Goal: Task Accomplishment & Management: Use online tool/utility

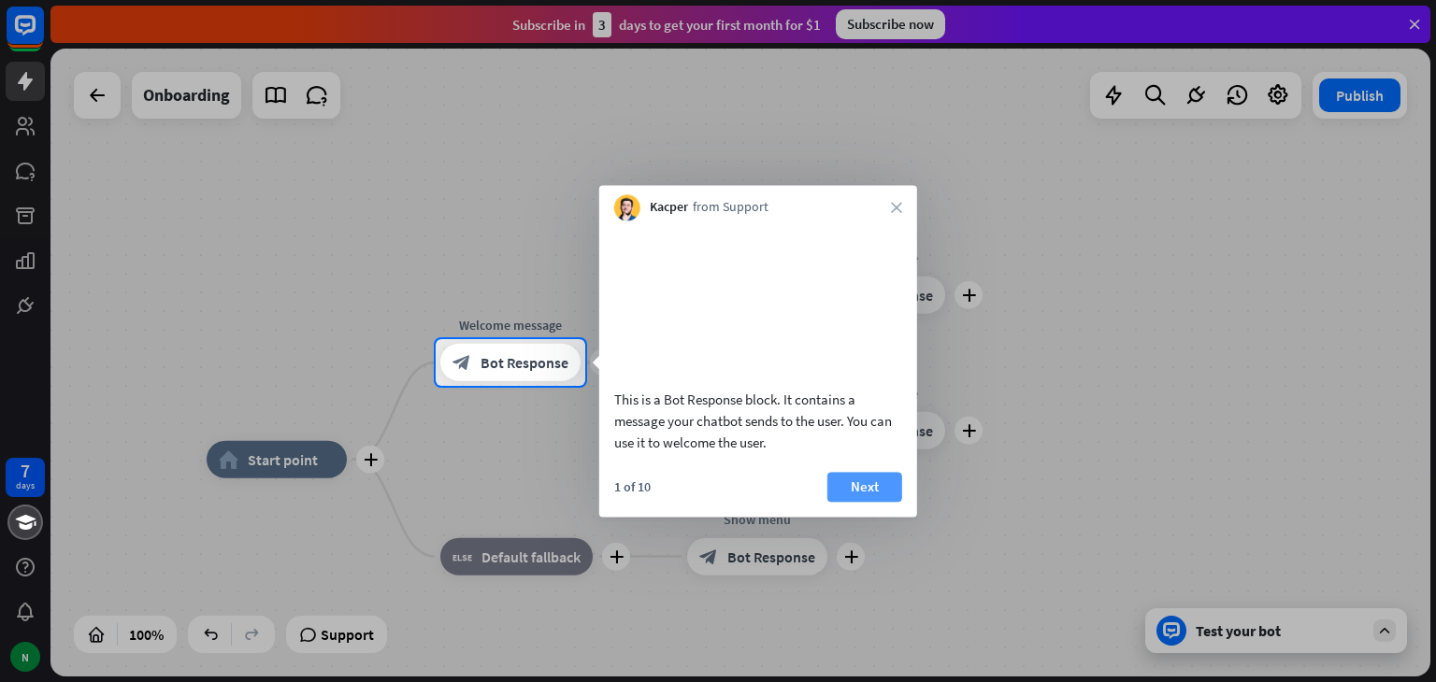
click at [880, 496] on button "Next" at bounding box center [864, 487] width 75 height 30
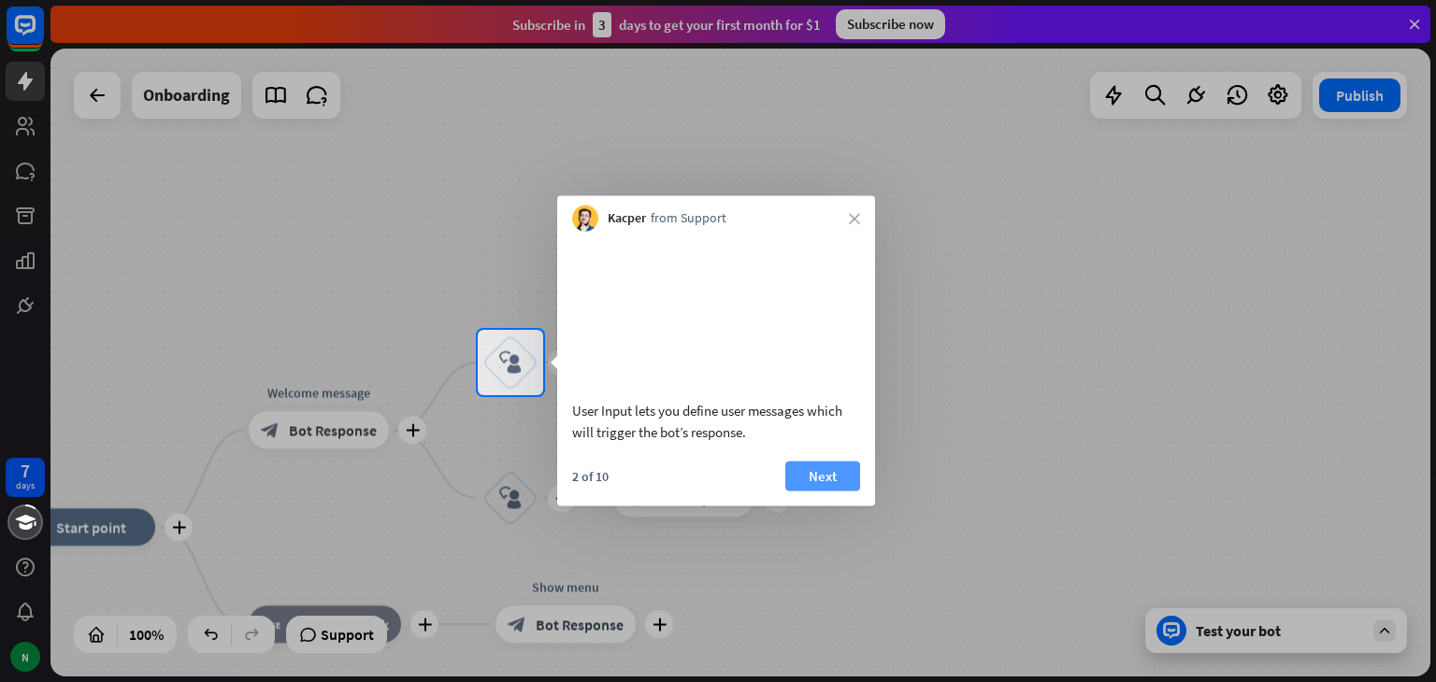
click at [843, 491] on button "Next" at bounding box center [822, 476] width 75 height 30
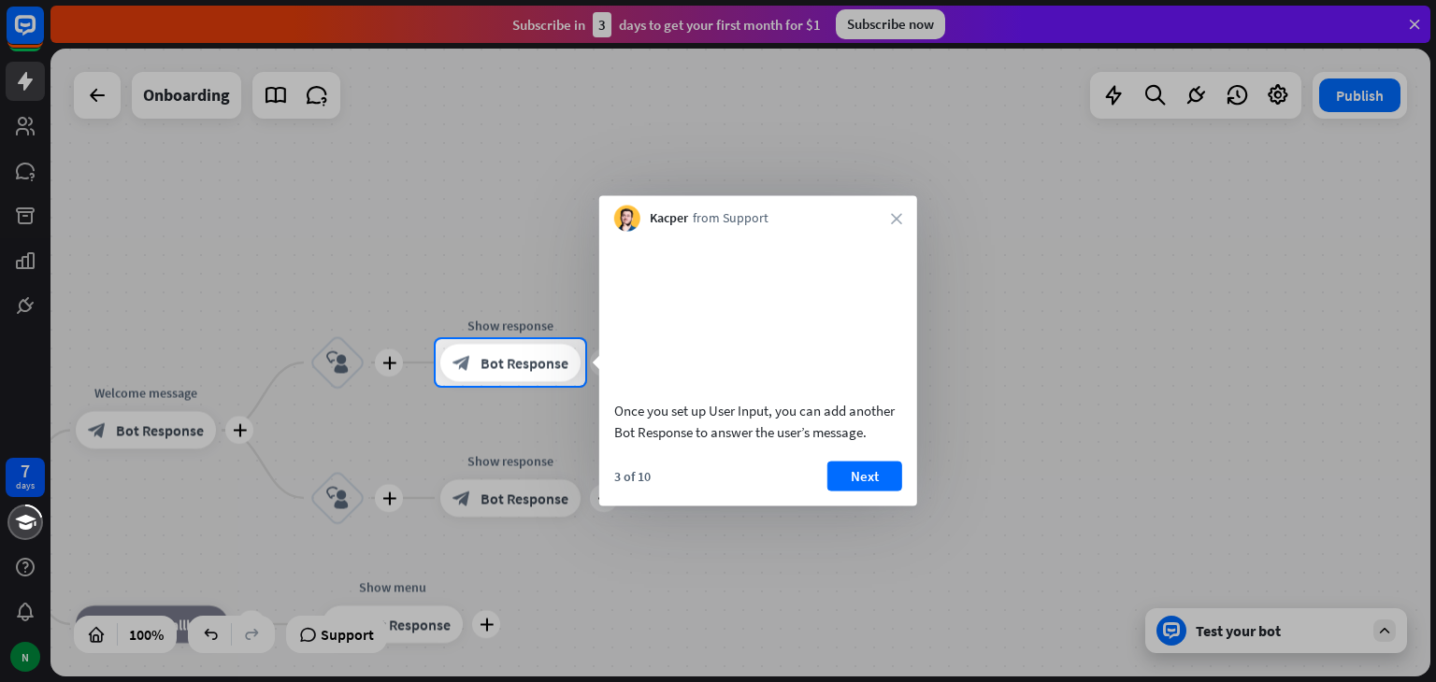
click at [843, 491] on button "Next" at bounding box center [864, 476] width 75 height 30
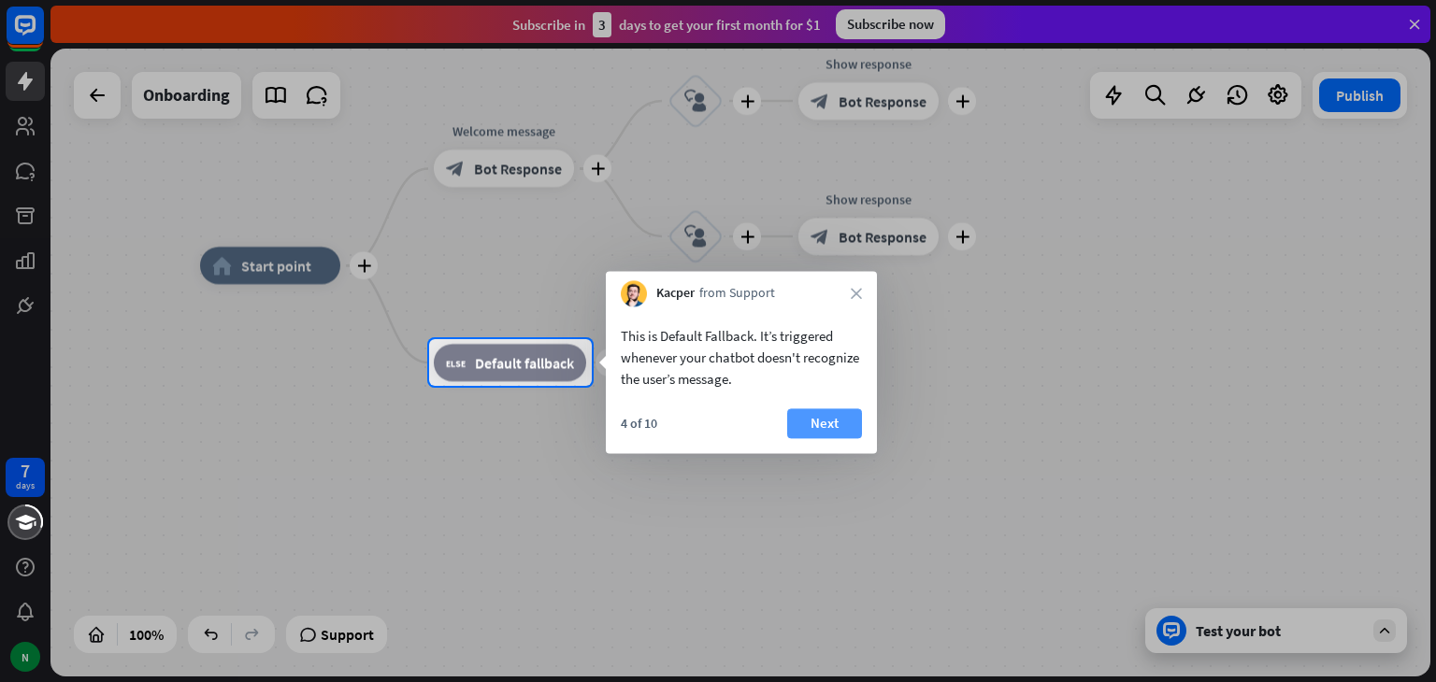
click at [813, 432] on button "Next" at bounding box center [824, 424] width 75 height 30
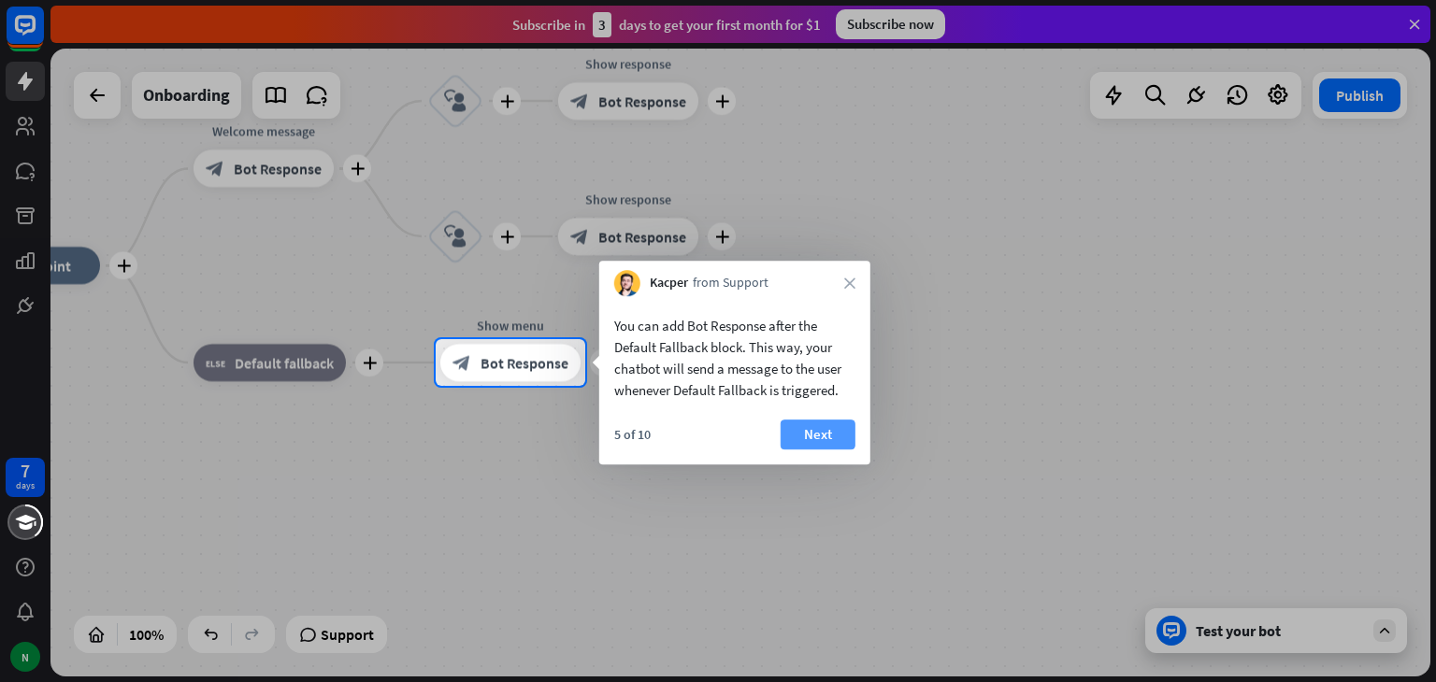
click at [794, 435] on button "Next" at bounding box center [818, 435] width 75 height 30
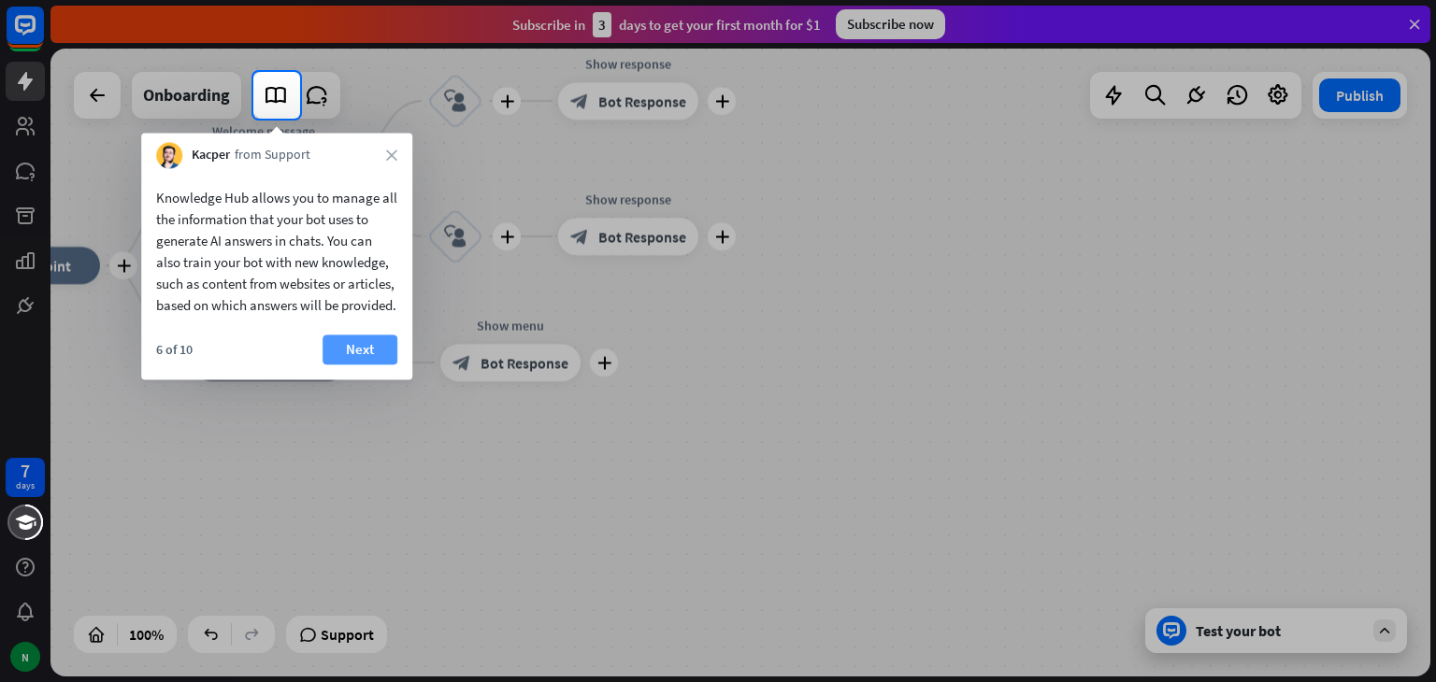
click at [344, 365] on button "Next" at bounding box center [360, 350] width 75 height 30
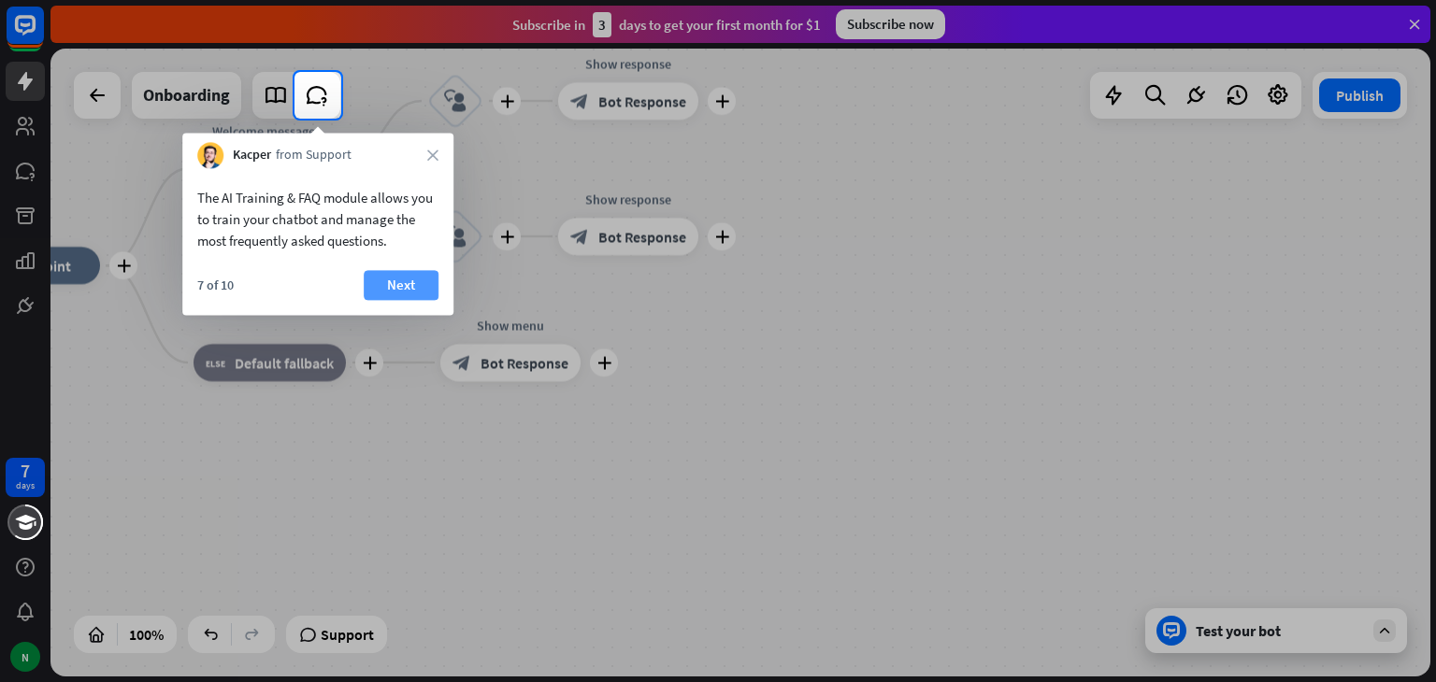
click at [423, 295] on button "Next" at bounding box center [401, 285] width 75 height 30
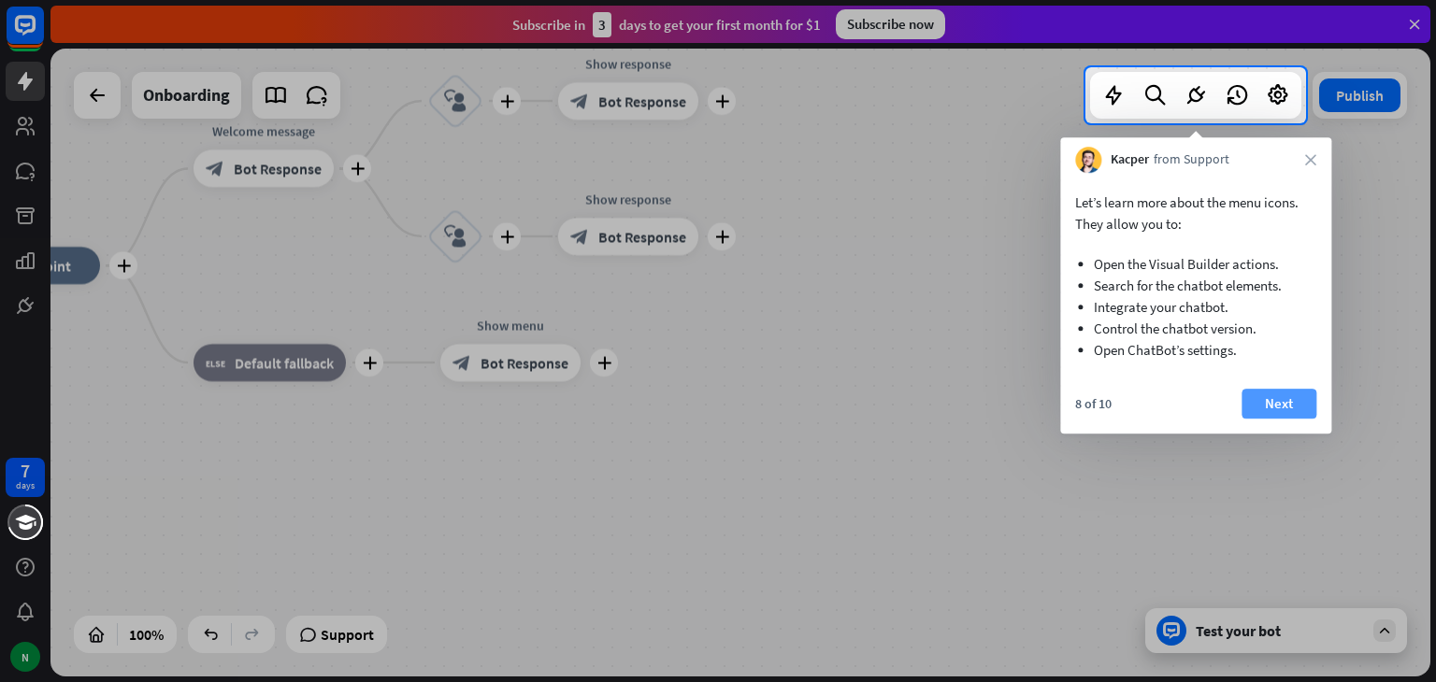
click at [1299, 406] on button "Next" at bounding box center [1279, 404] width 75 height 30
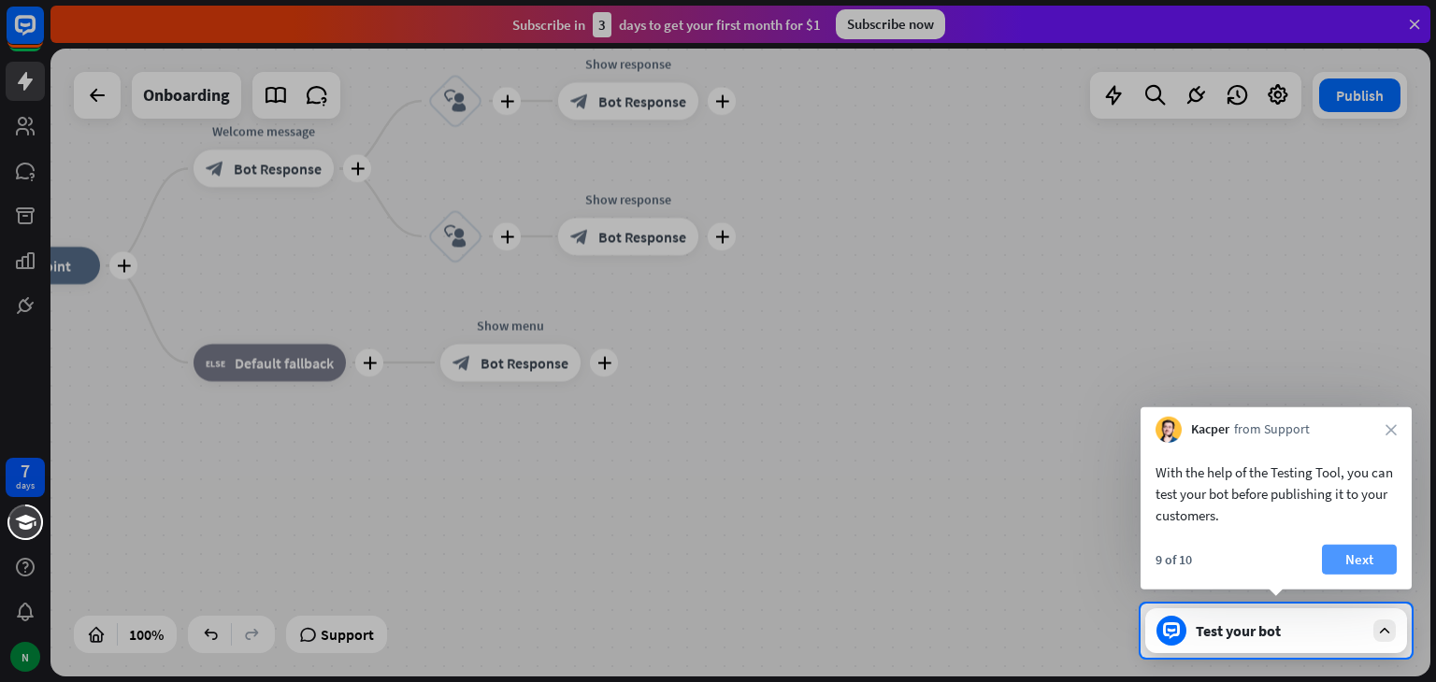
click at [1339, 566] on button "Next" at bounding box center [1359, 560] width 75 height 30
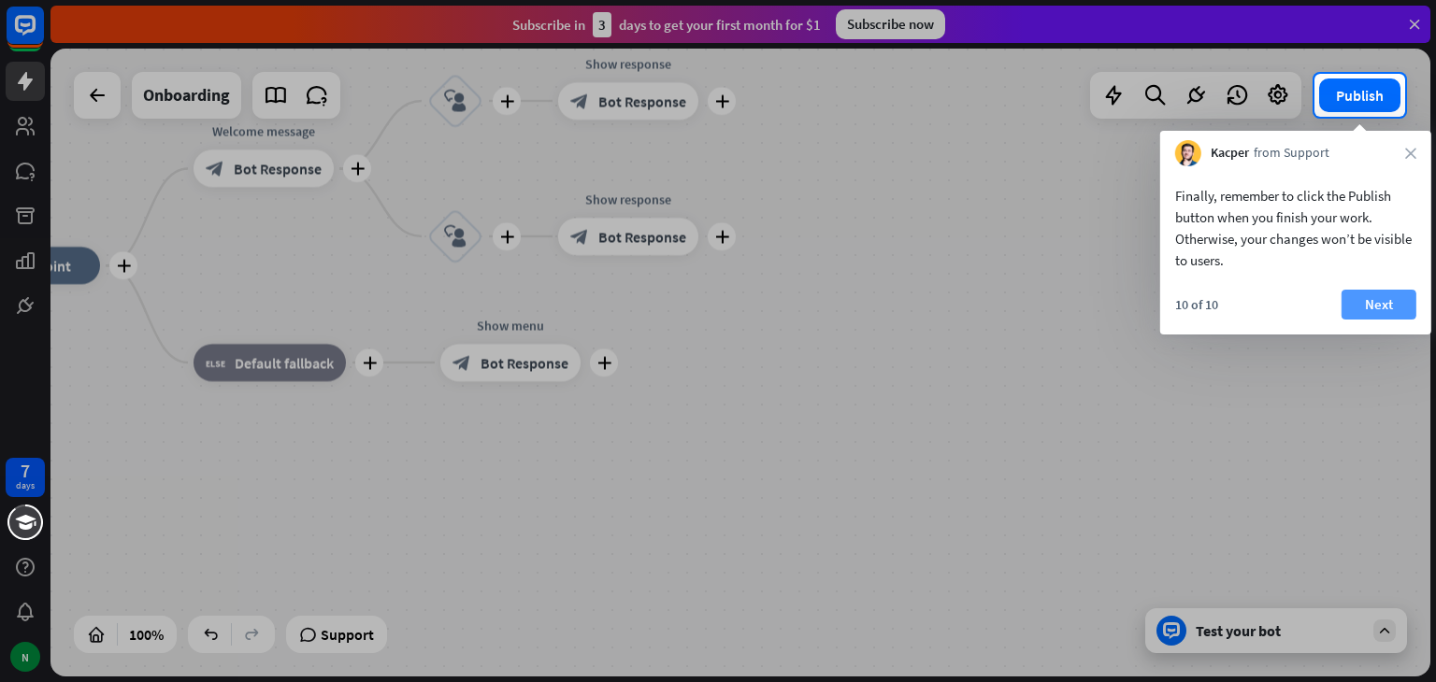
click at [1387, 291] on button "Next" at bounding box center [1379, 305] width 75 height 30
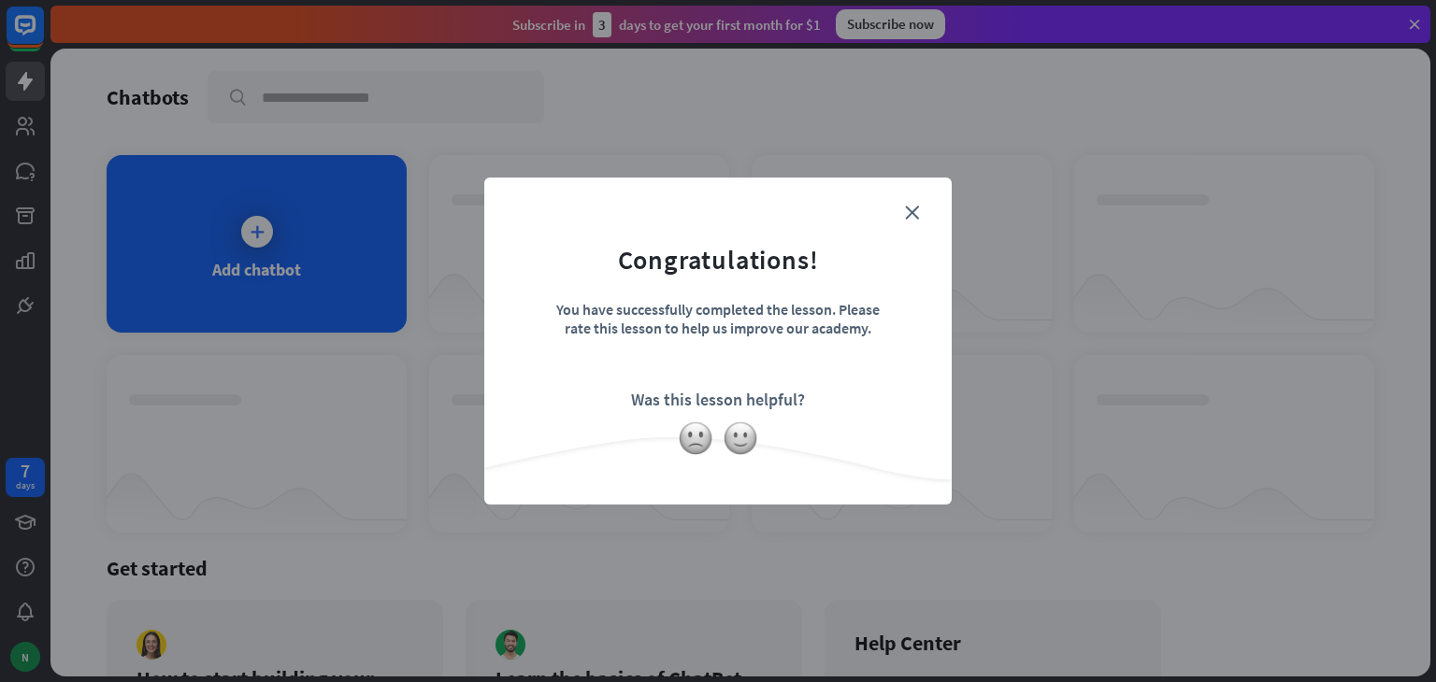
click at [921, 209] on form "Congratulations! You have successfully completed the lesson. Please rate this l…" at bounding box center [718, 312] width 421 height 223
click at [904, 211] on form "Congratulations! You have successfully completed the lesson. Please rate this l…" at bounding box center [718, 312] width 421 height 223
click at [916, 210] on icon "close" at bounding box center [912, 213] width 14 height 14
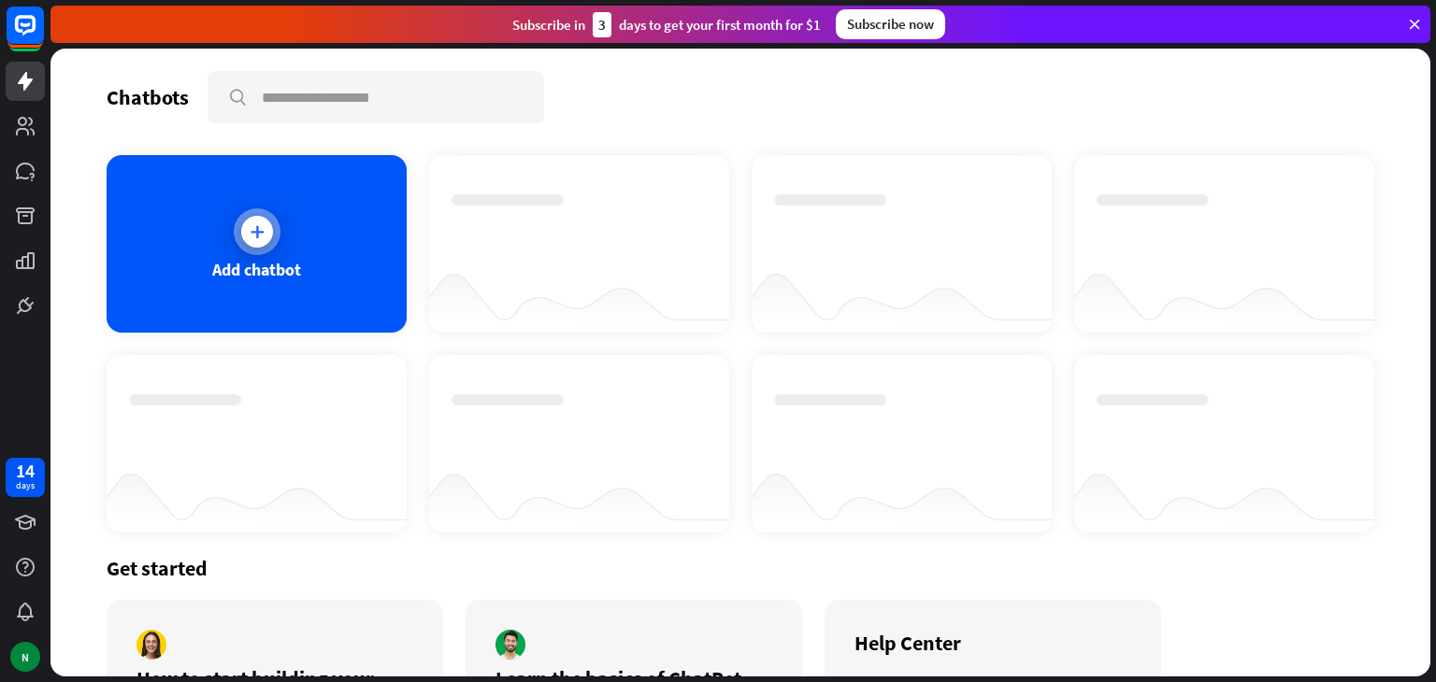
click at [275, 265] on div "Add chatbot" at bounding box center [256, 270] width 89 height 22
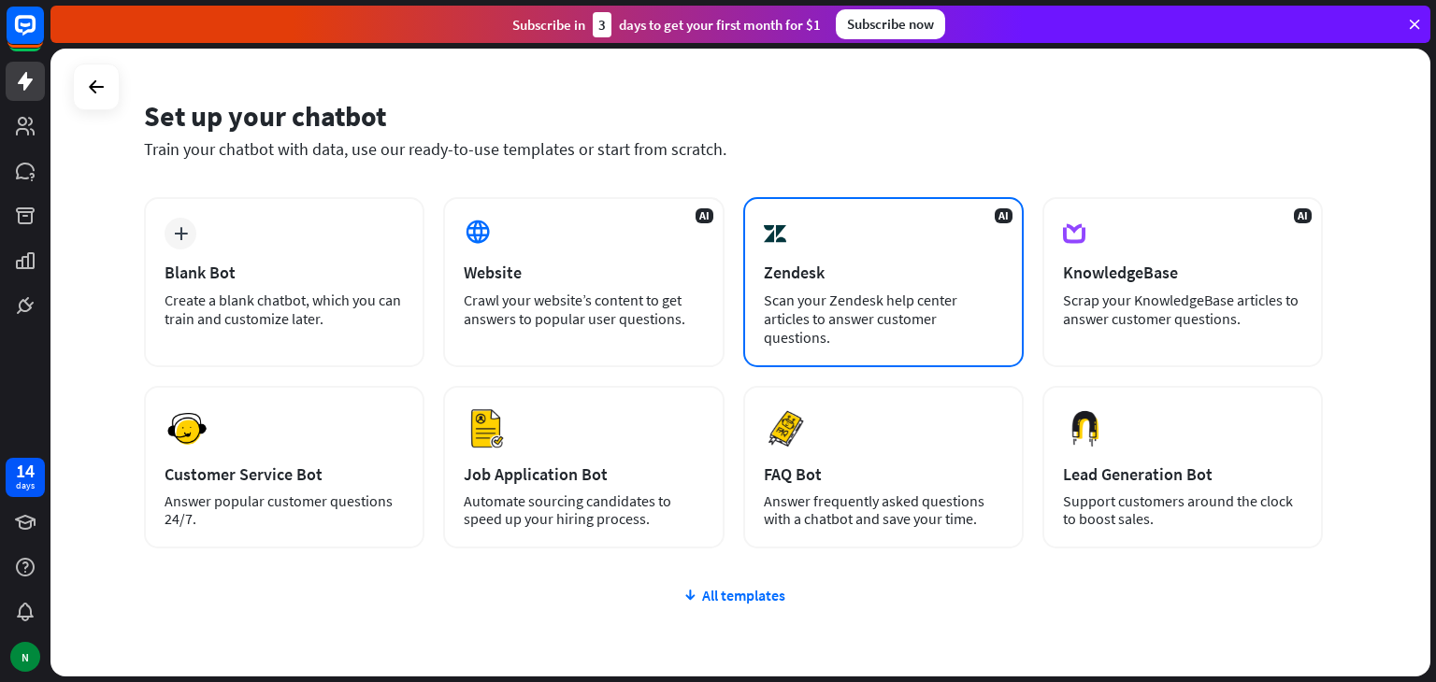
scroll to position [49, 0]
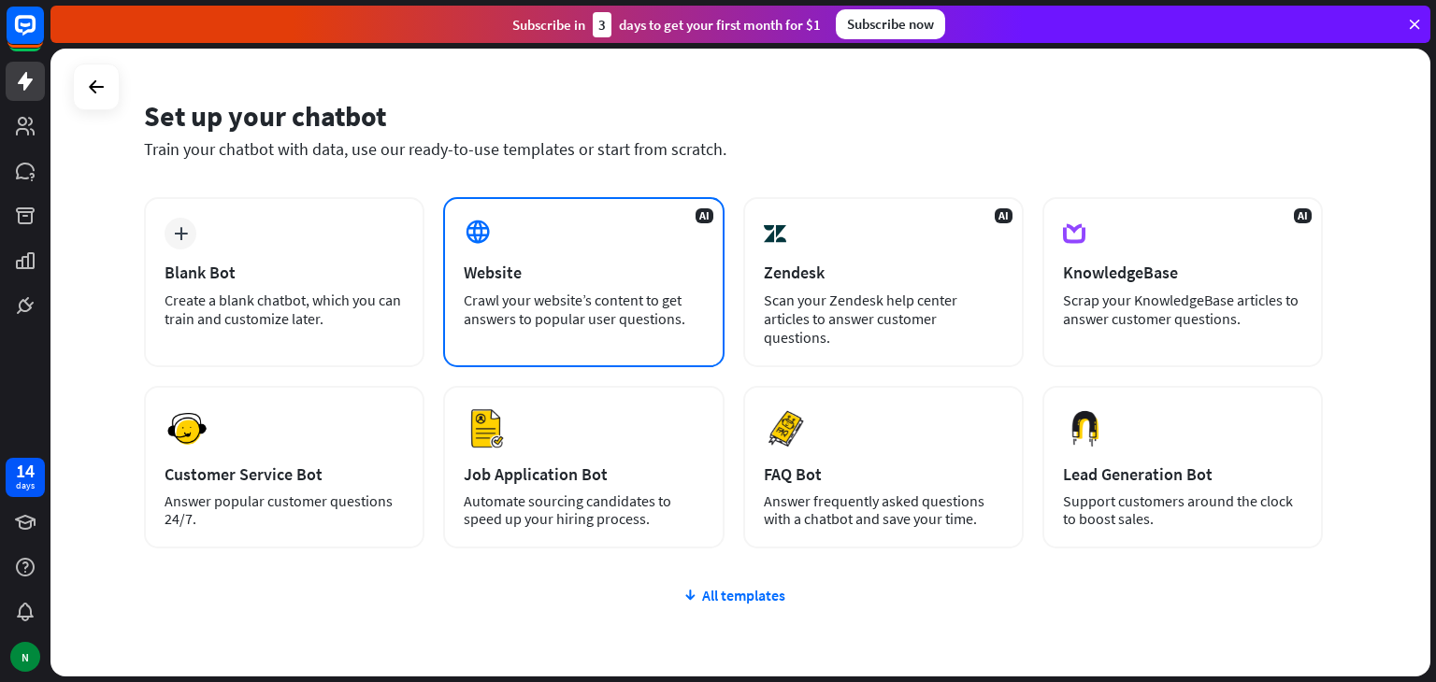
click at [551, 231] on div "AI Website Crawl your website’s content to get answers to popular user question…" at bounding box center [583, 282] width 280 height 170
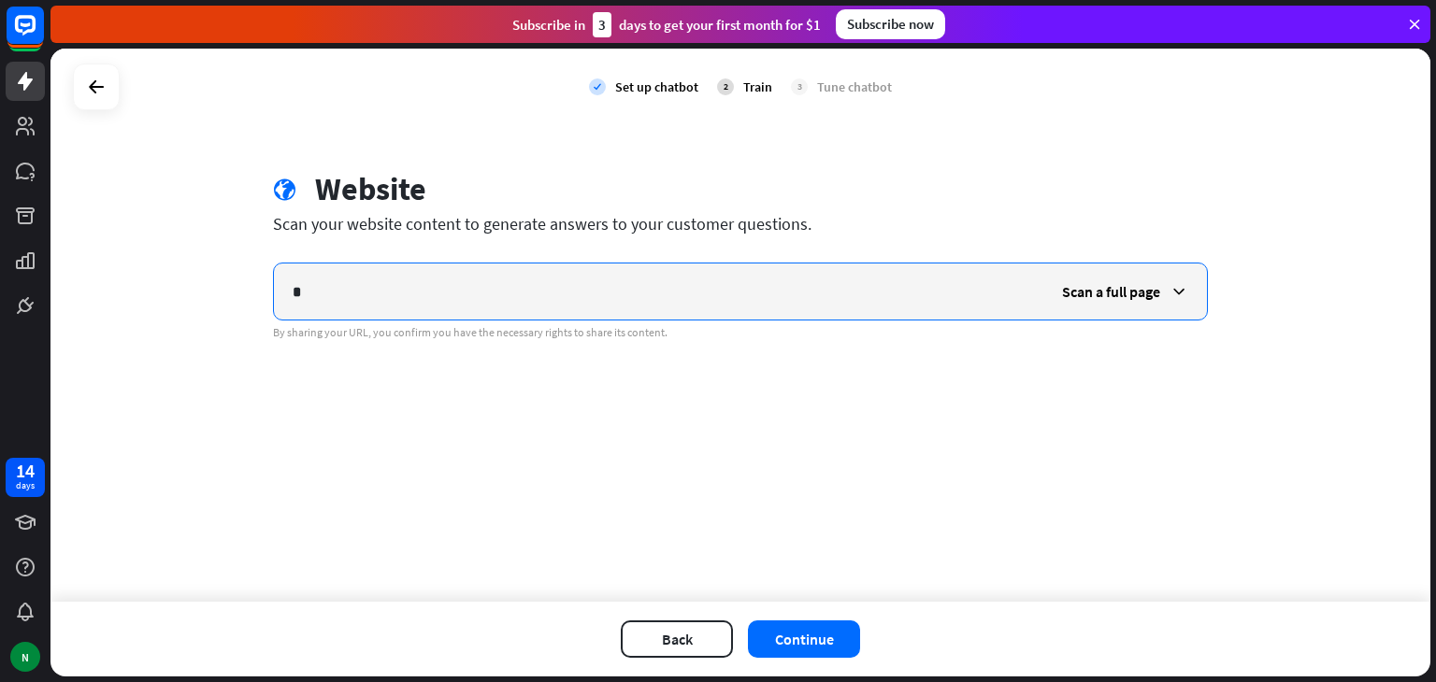
type input "*"
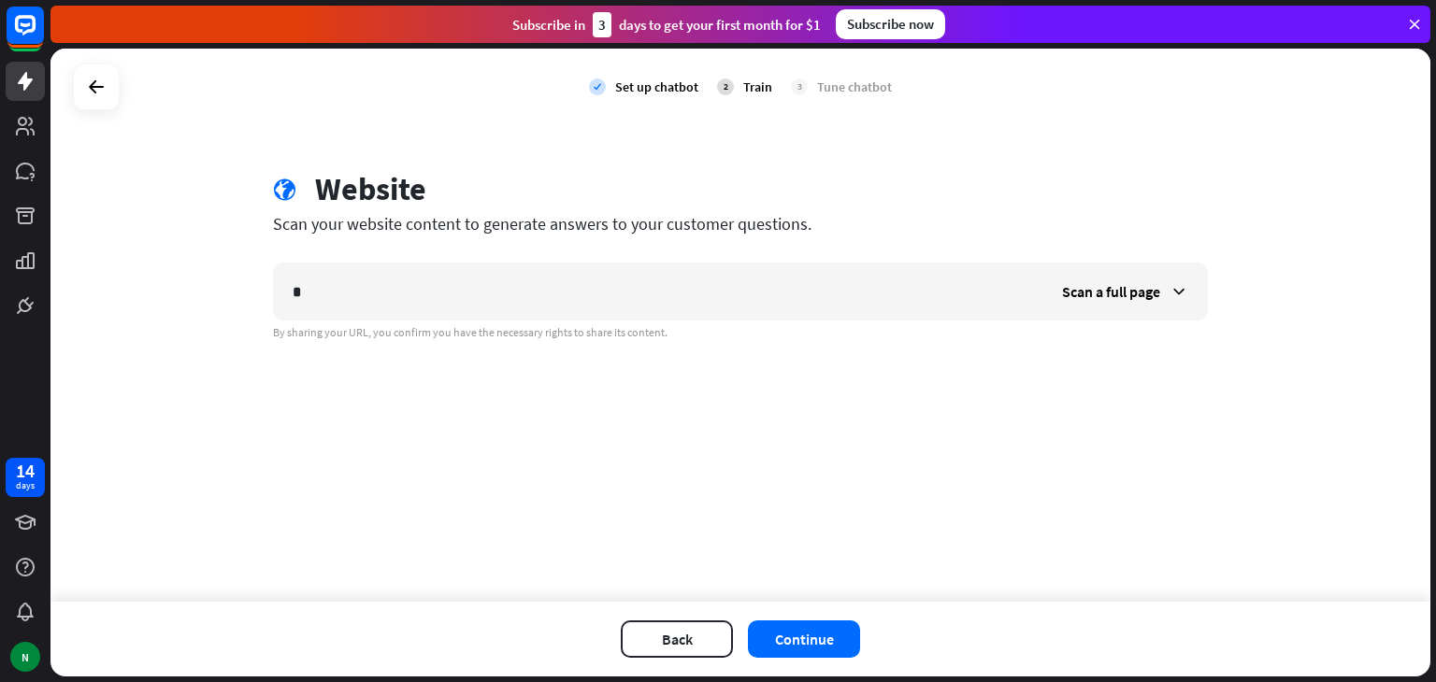
click at [464, 352] on div "check Set up chatbot 2 Train 3 Tune chatbot globe Website Scan your website con…" at bounding box center [740, 325] width 1380 height 553
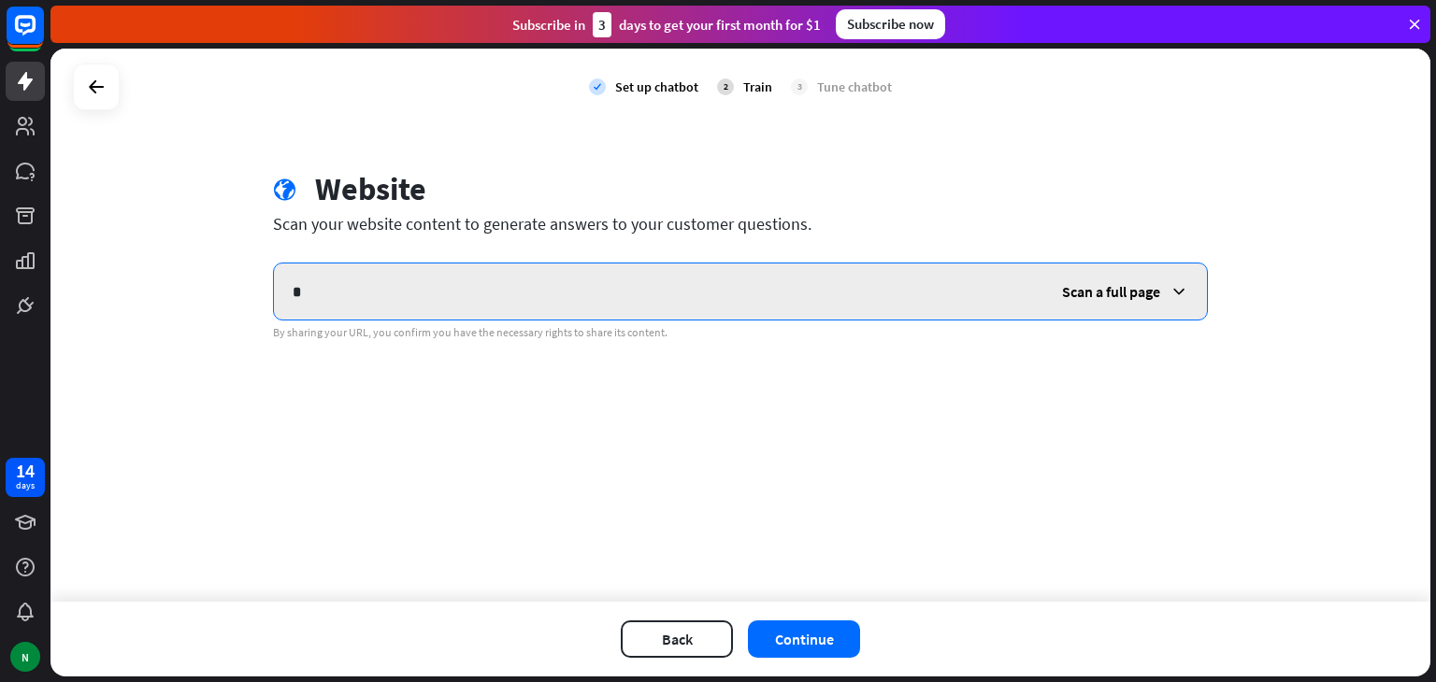
click at [411, 275] on input "*" at bounding box center [658, 292] width 769 height 56
paste input "**********"
type input "**********"
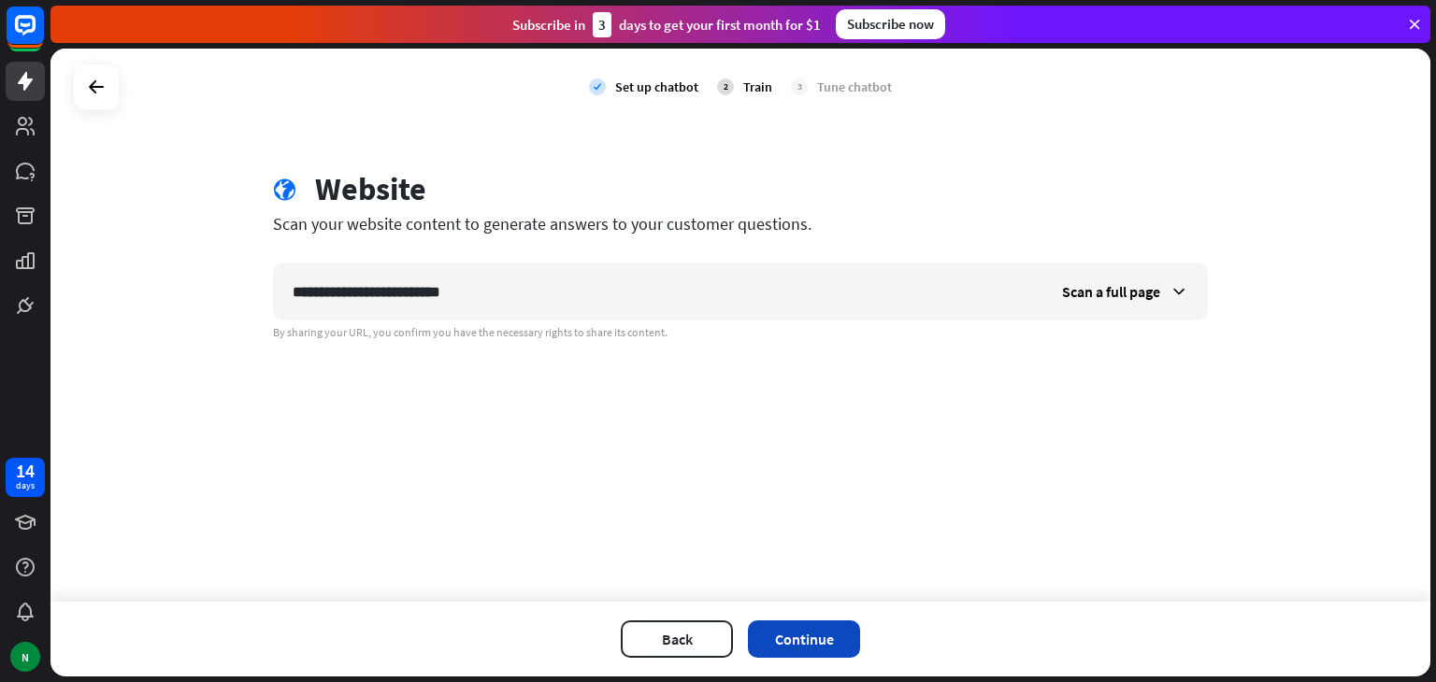
click at [808, 647] on button "Continue" at bounding box center [804, 639] width 112 height 37
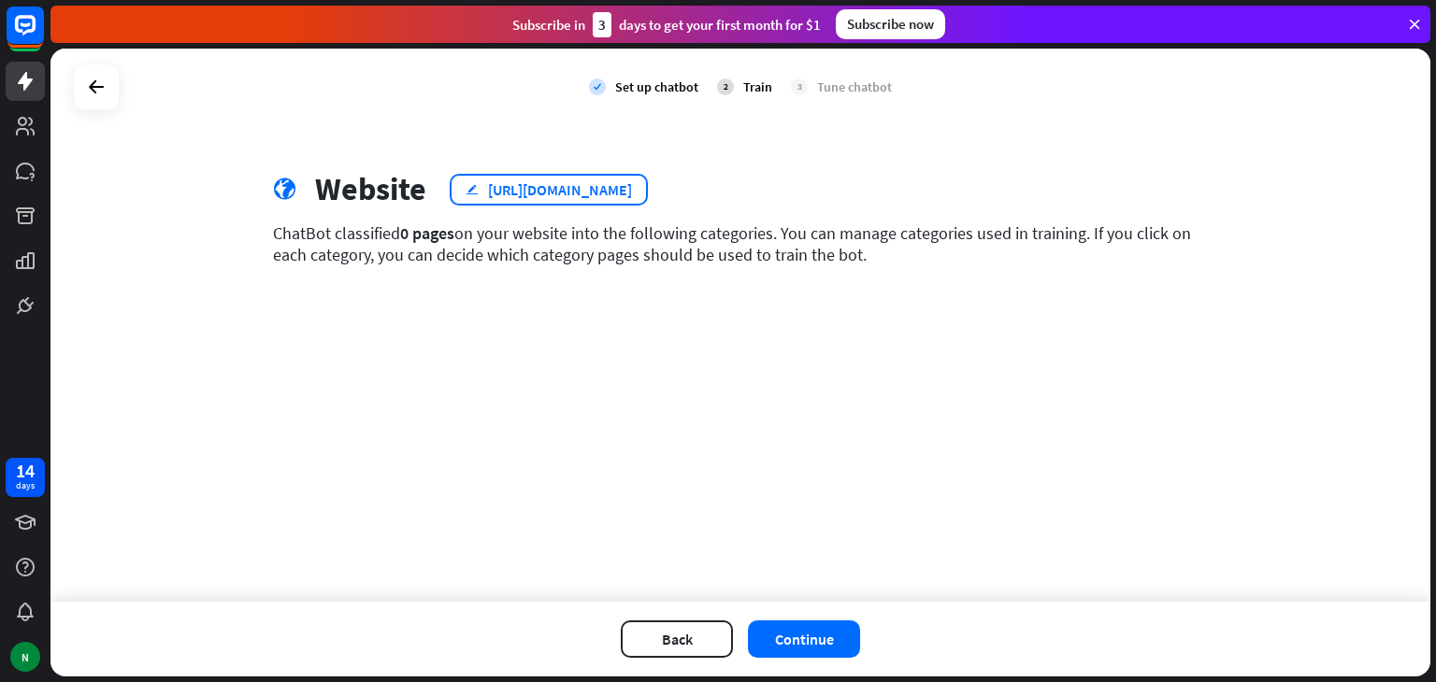
click at [468, 192] on icon "edit" at bounding box center [472, 189] width 13 height 12
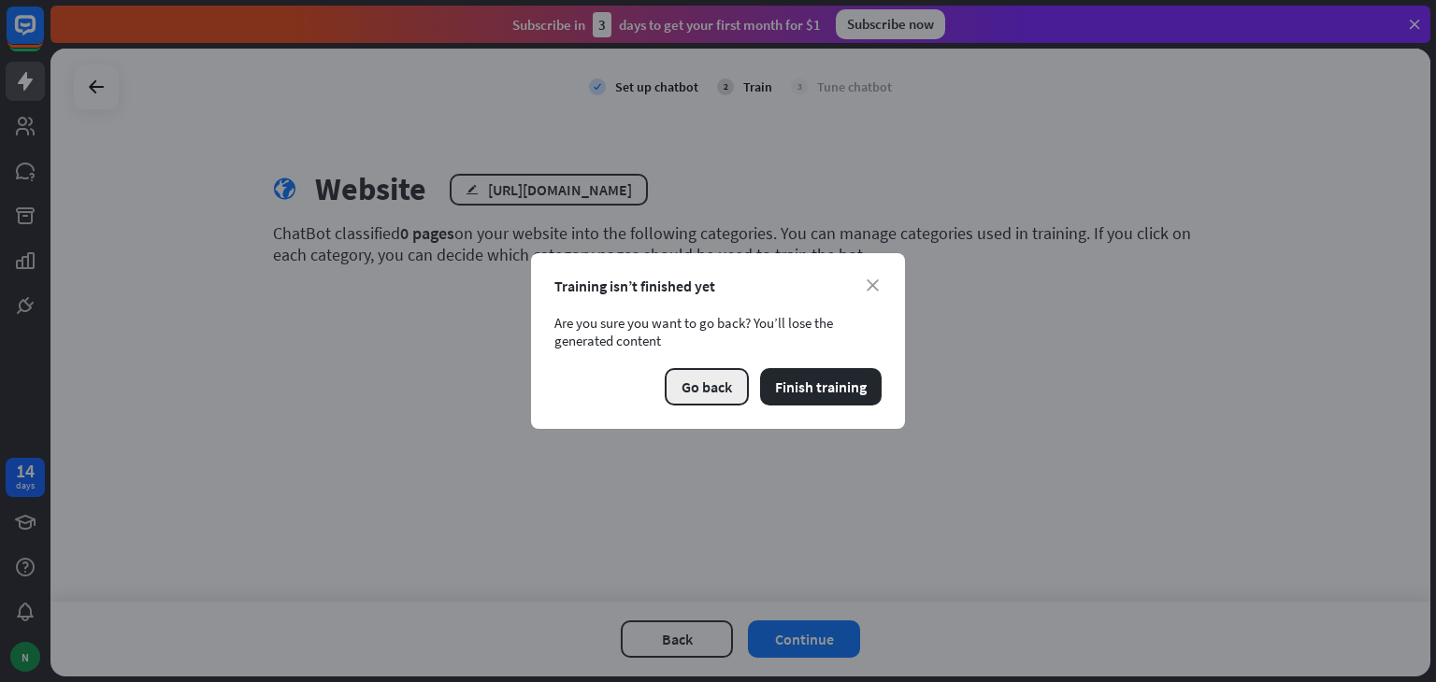
click at [697, 383] on button "Go back" at bounding box center [707, 386] width 84 height 37
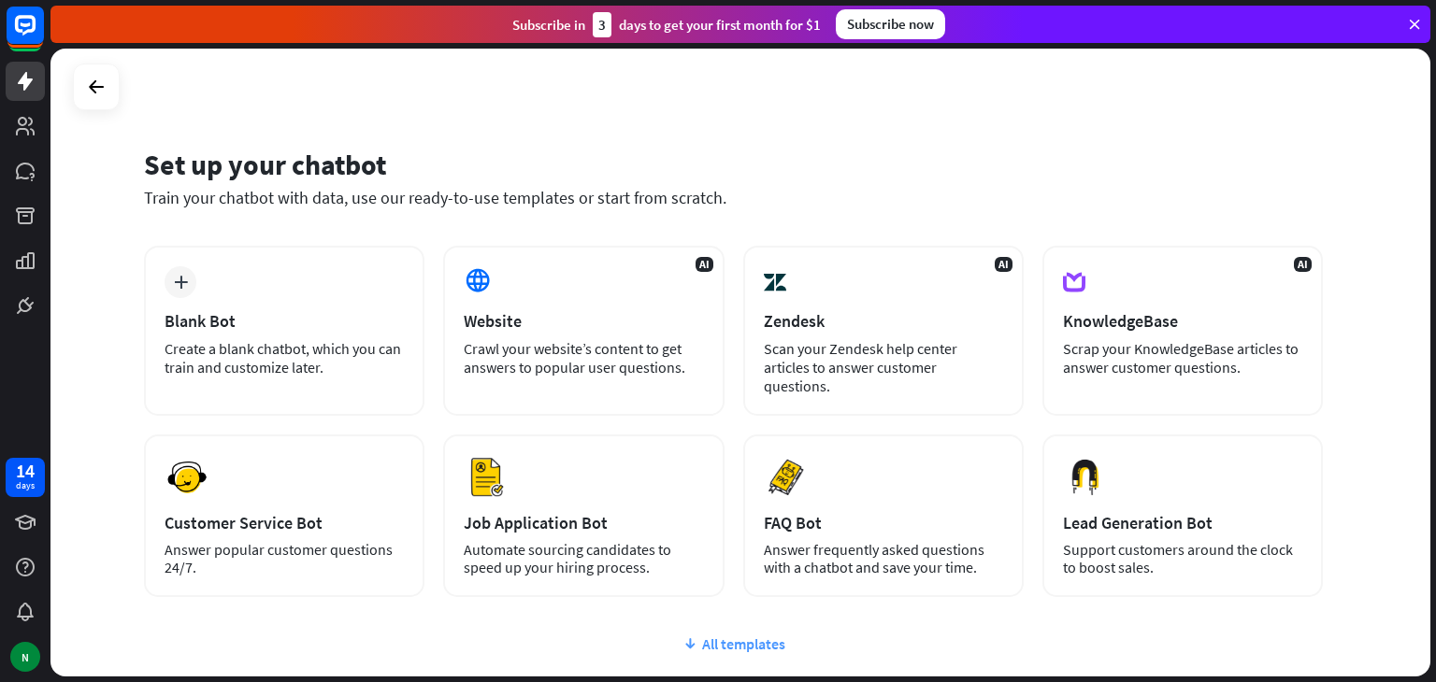
click at [734, 635] on div "All templates" at bounding box center [733, 644] width 1179 height 19
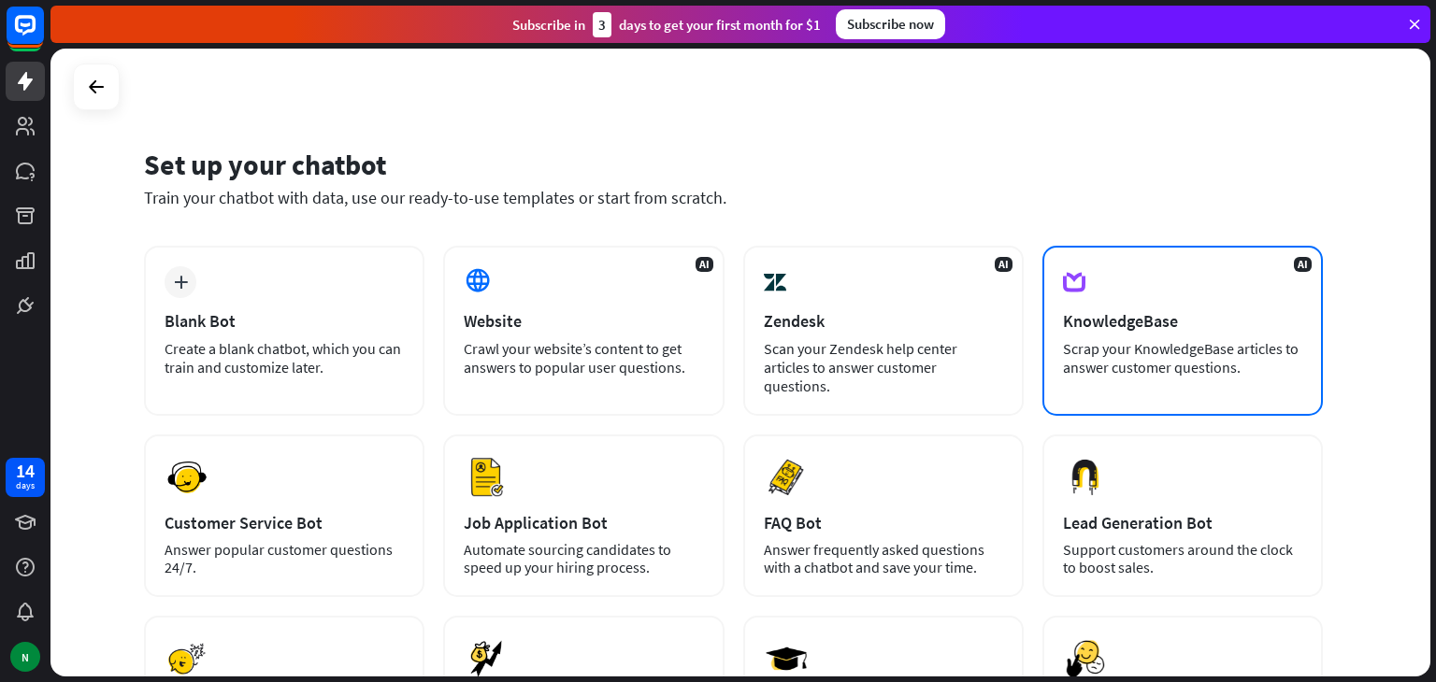
click at [1090, 382] on div "AI KnowledgeBase Scrap your KnowledgeBase articles to answer customer questions." at bounding box center [1182, 331] width 280 height 170
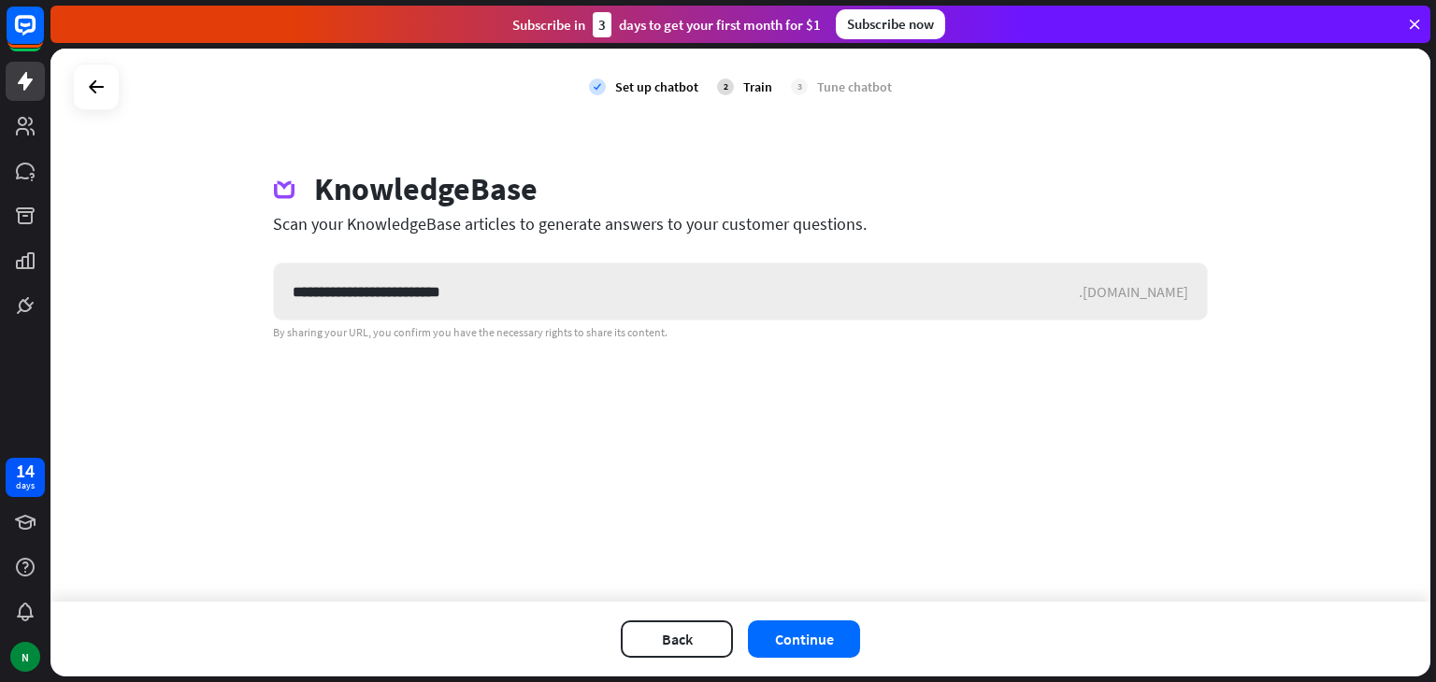
type input "**********"
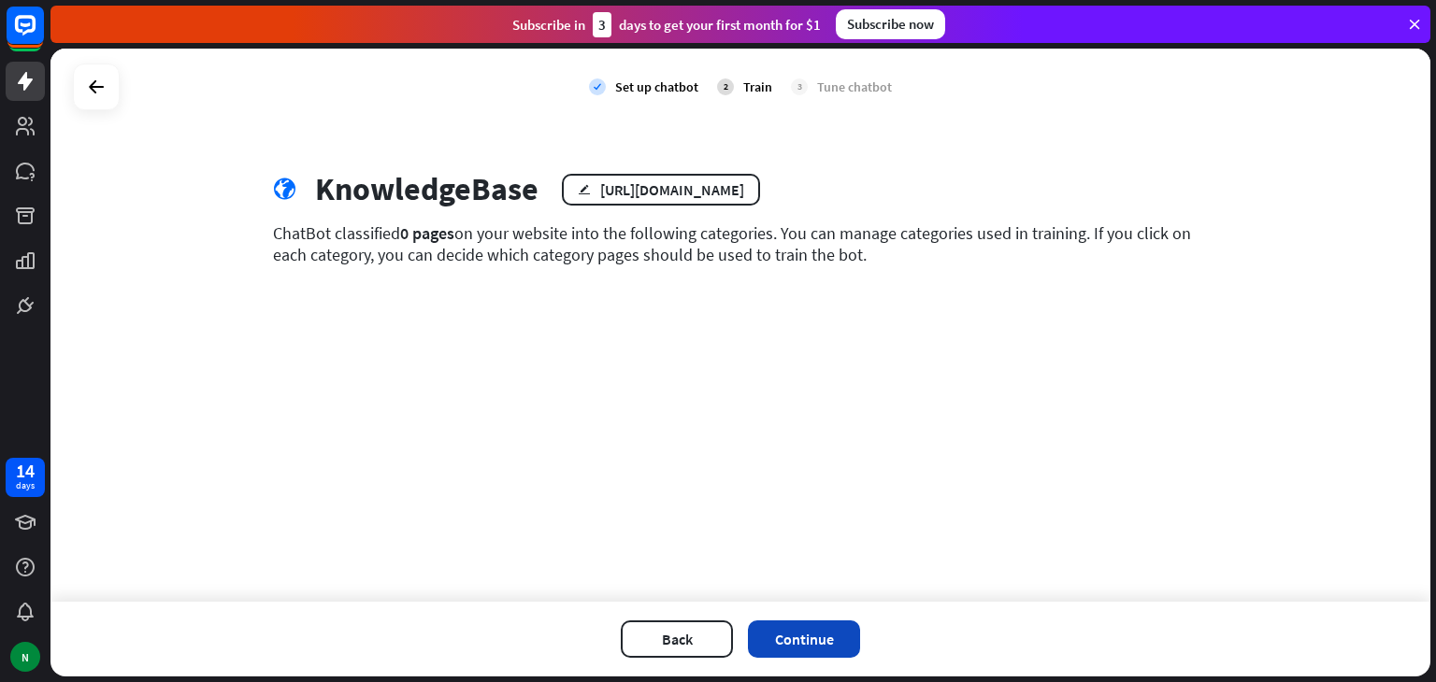
click at [806, 640] on button "Continue" at bounding box center [804, 639] width 112 height 37
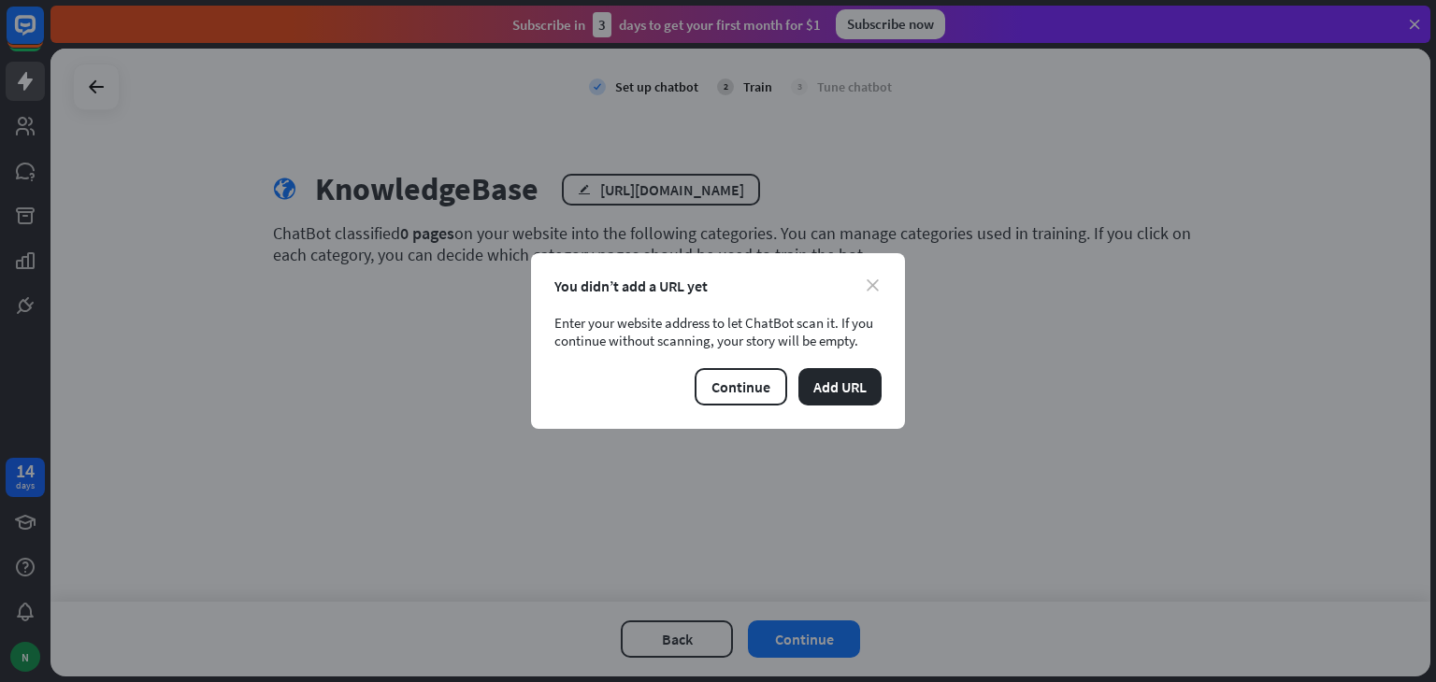
click at [873, 285] on icon "close" at bounding box center [873, 286] width 12 height 12
